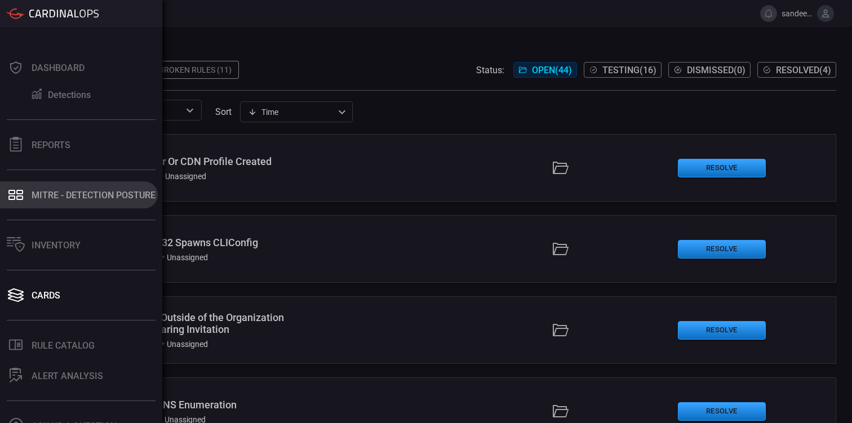
click at [65, 194] on div "MITRE - Detection Posture" at bounding box center [94, 195] width 124 height 11
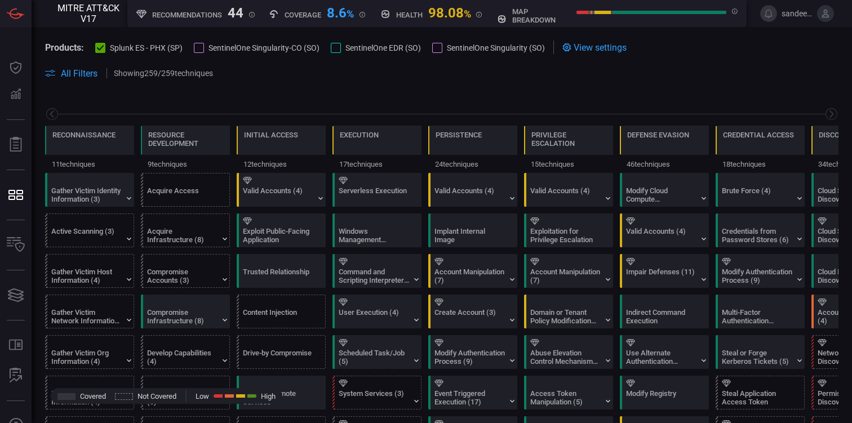
scroll to position [0, 148]
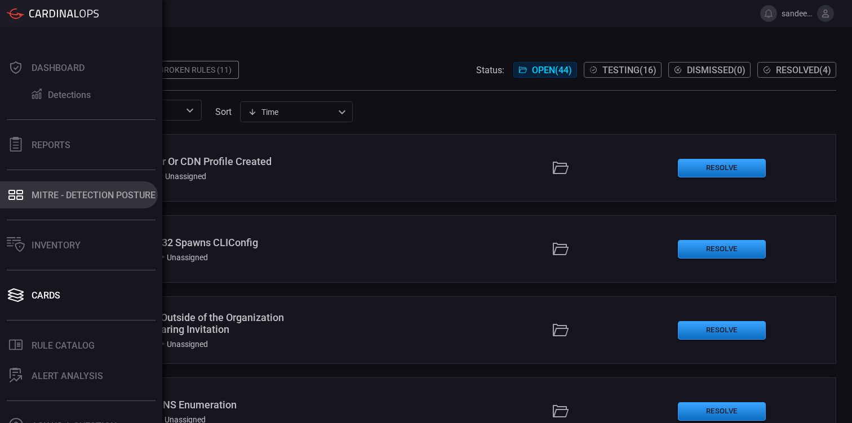
click at [39, 188] on button "MITRE - Detection Posture" at bounding box center [79, 194] width 158 height 27
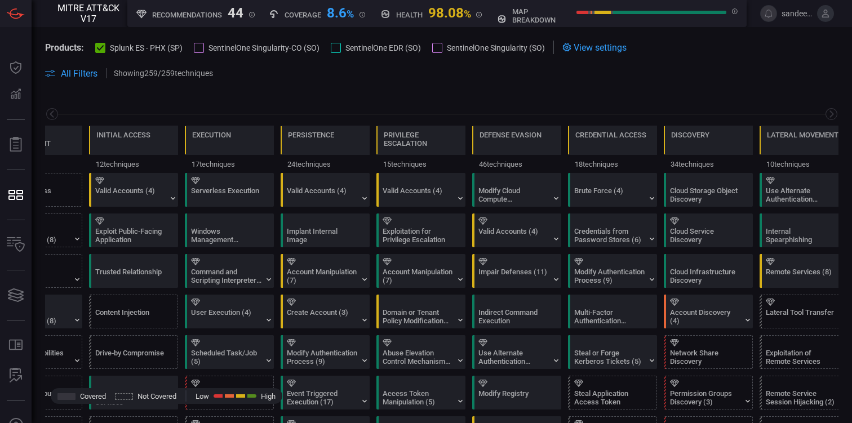
click at [199, 53] on div "Products: Splunk ES - PHX (SP) SentinelOne Singularity-CO (SO) SentinelOne EDR …" at bounding box center [295, 48] width 500 height 14
click at [202, 50] on div at bounding box center [199, 48] width 10 height 10
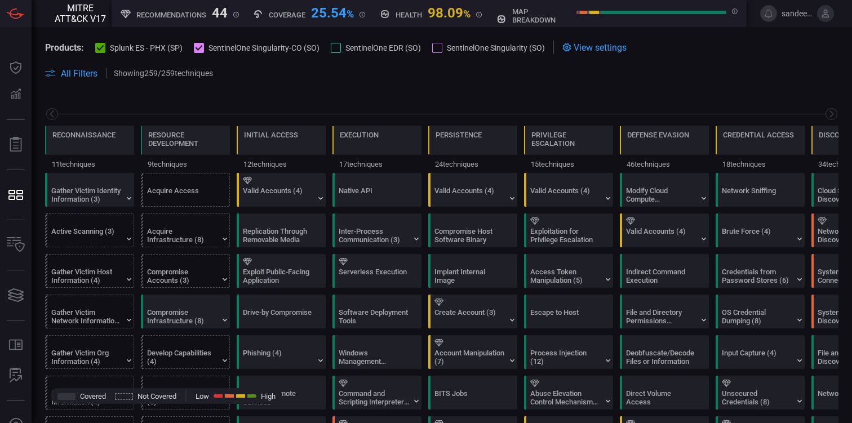
scroll to position [0, 148]
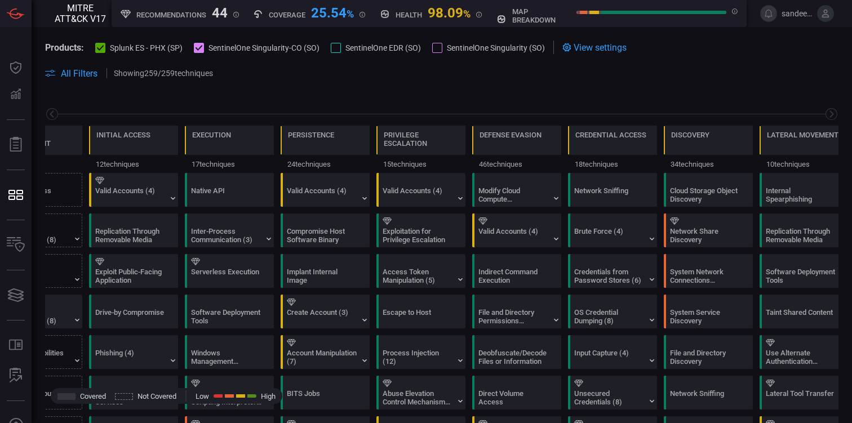
click at [335, 48] on div at bounding box center [336, 48] width 10 height 10
click at [438, 52] on div at bounding box center [437, 48] width 10 height 10
click at [340, 49] on icon at bounding box center [335, 47] width 7 height 7
click at [200, 49] on icon at bounding box center [198, 48] width 7 height 6
